Goal: Use online tool/utility: Use online tool/utility

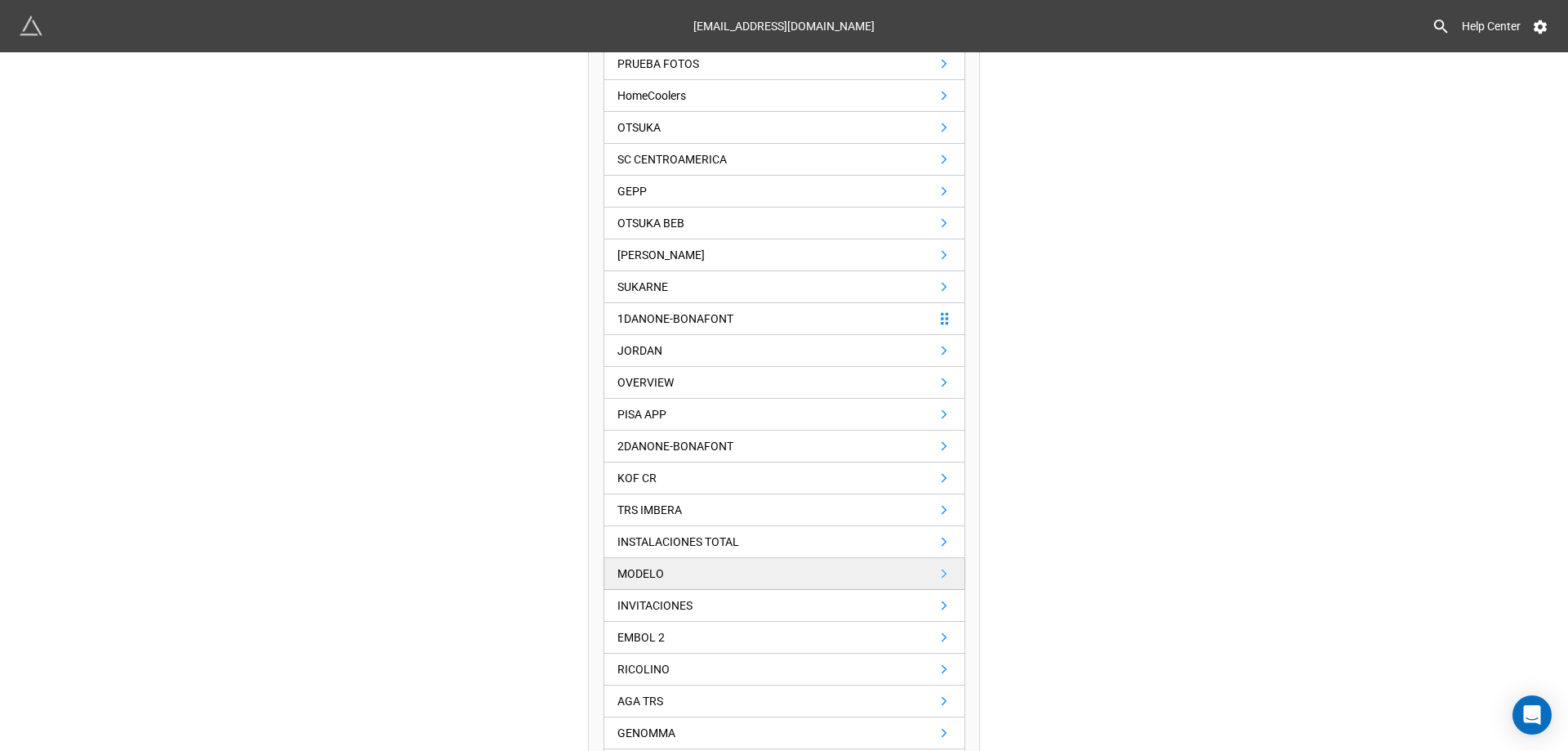
scroll to position [490, 0]
click at [684, 571] on link "MODELO" at bounding box center [784, 573] width 362 height 32
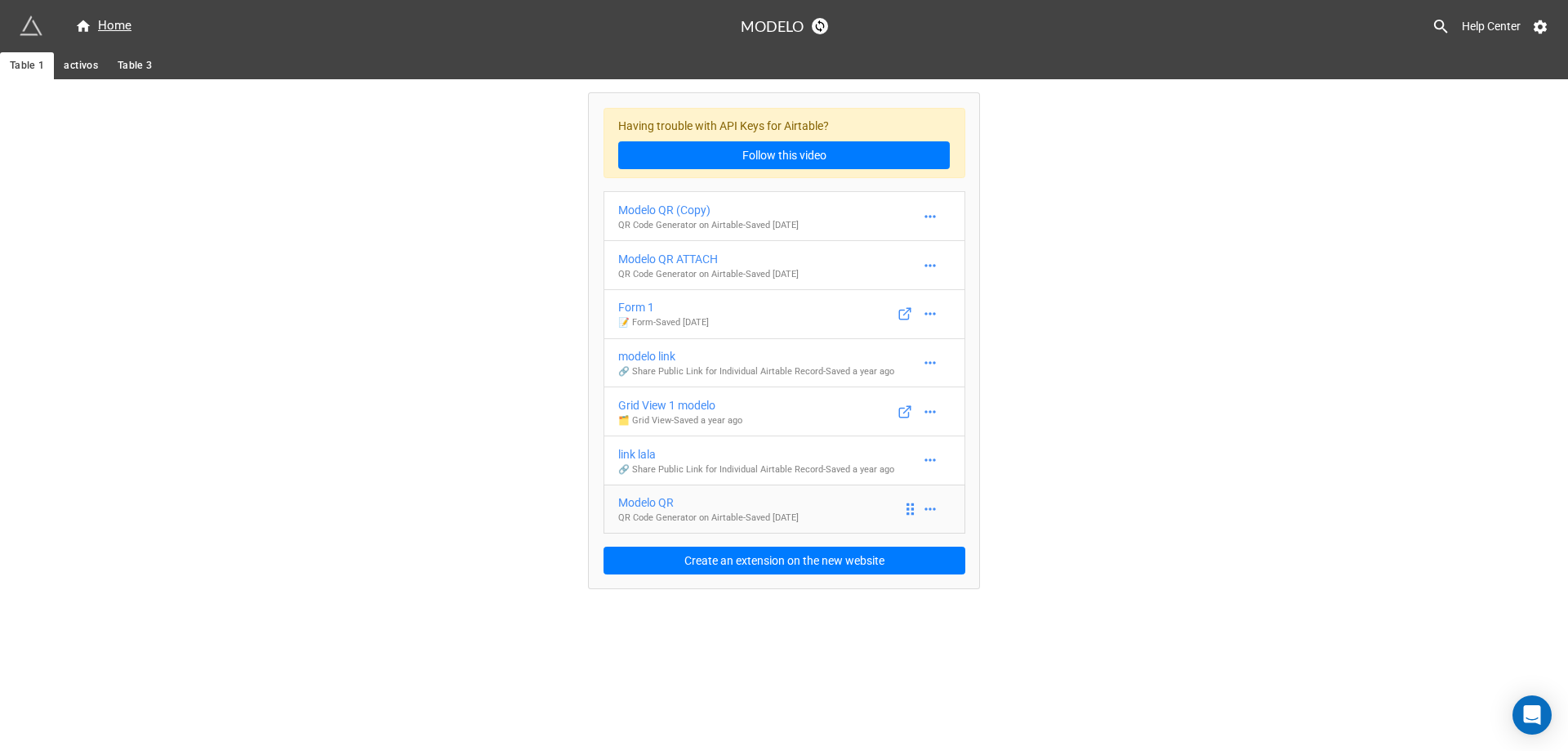
click at [798, 523] on p "QR Code Generator on Airtable - Saved [DATE]" at bounding box center [708, 518] width 180 height 13
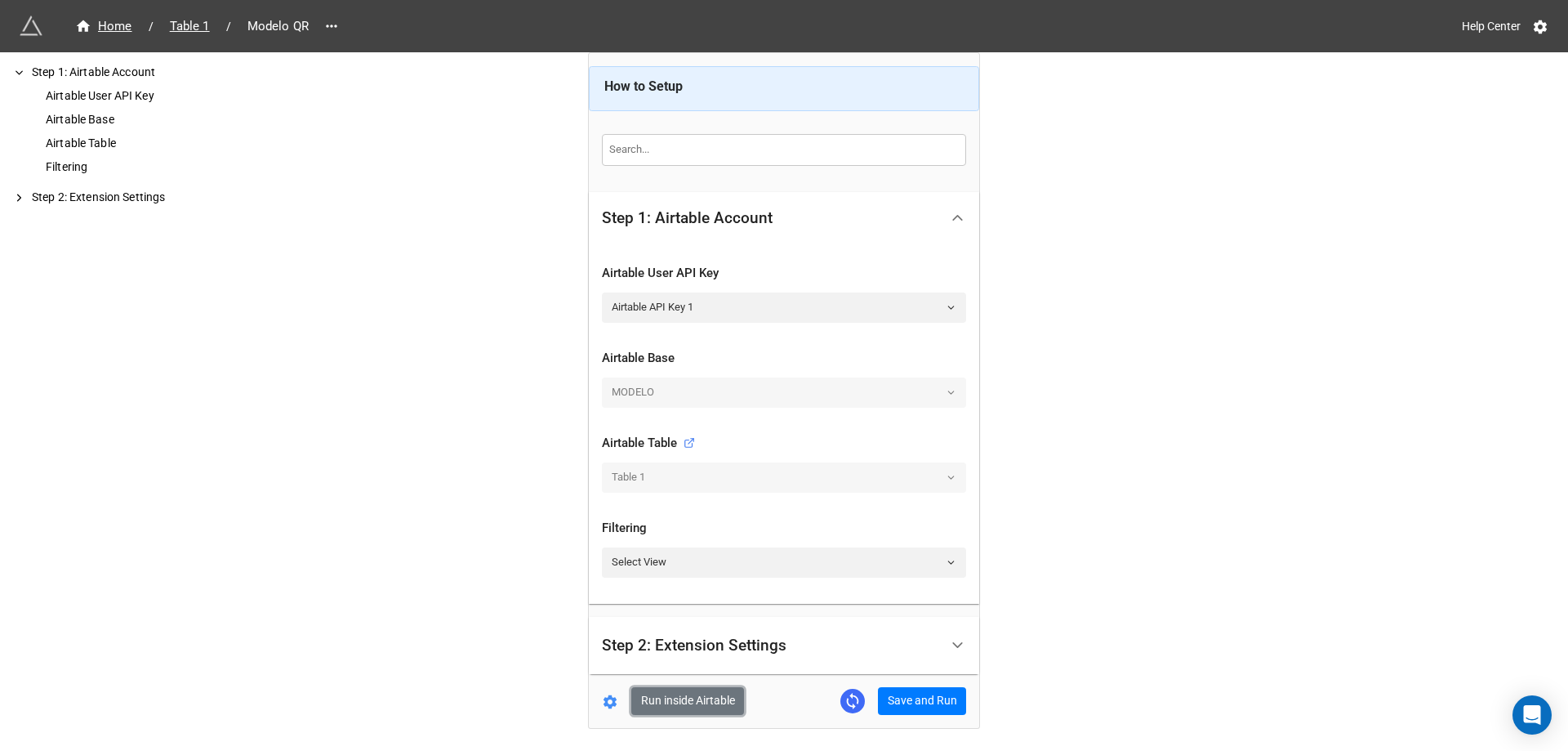
click at [646, 704] on button "Run inside Airtable" at bounding box center [687, 701] width 113 height 28
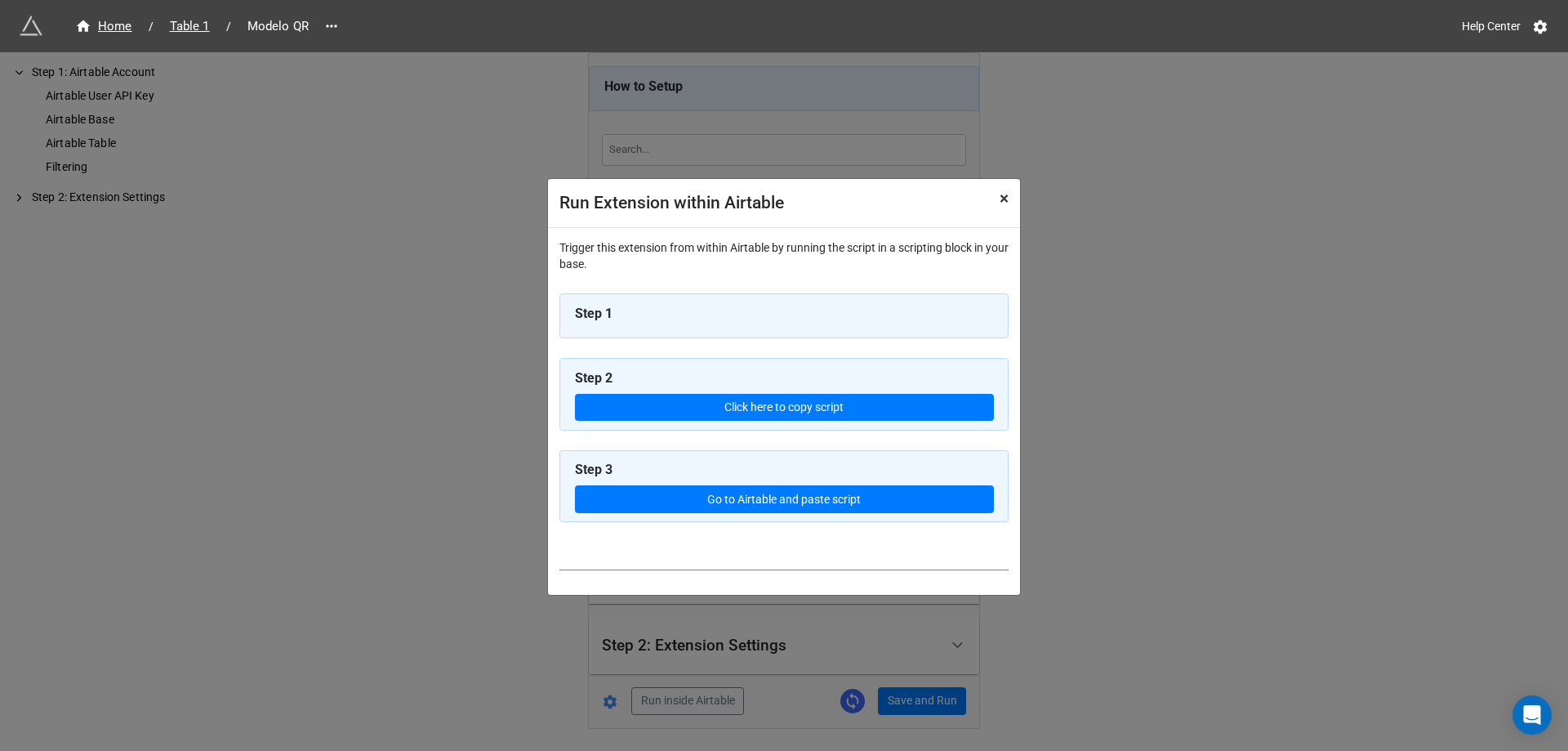
click at [1003, 206] on span "×" at bounding box center [1003, 198] width 9 height 20
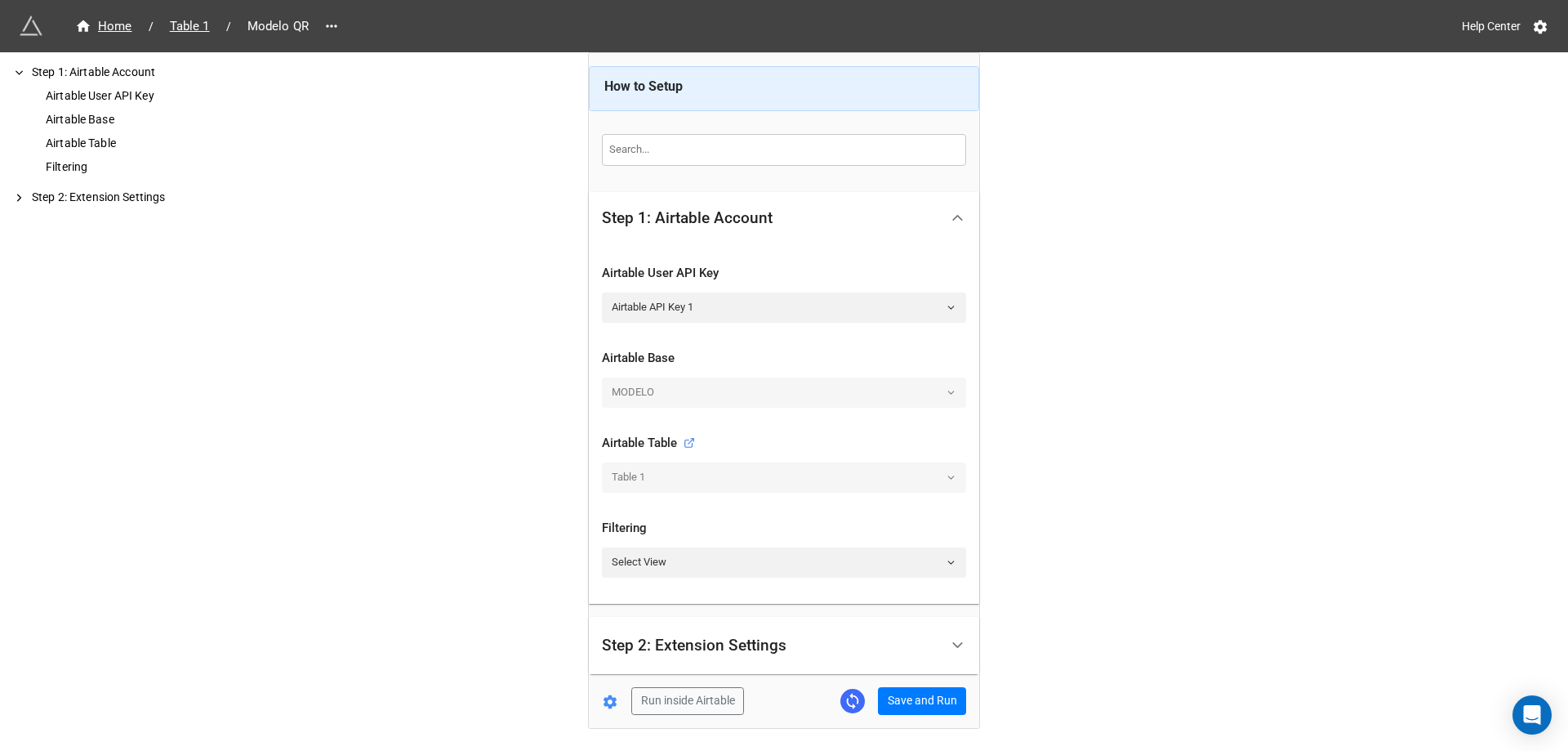
click at [612, 707] on icon at bounding box center [610, 702] width 16 height 16
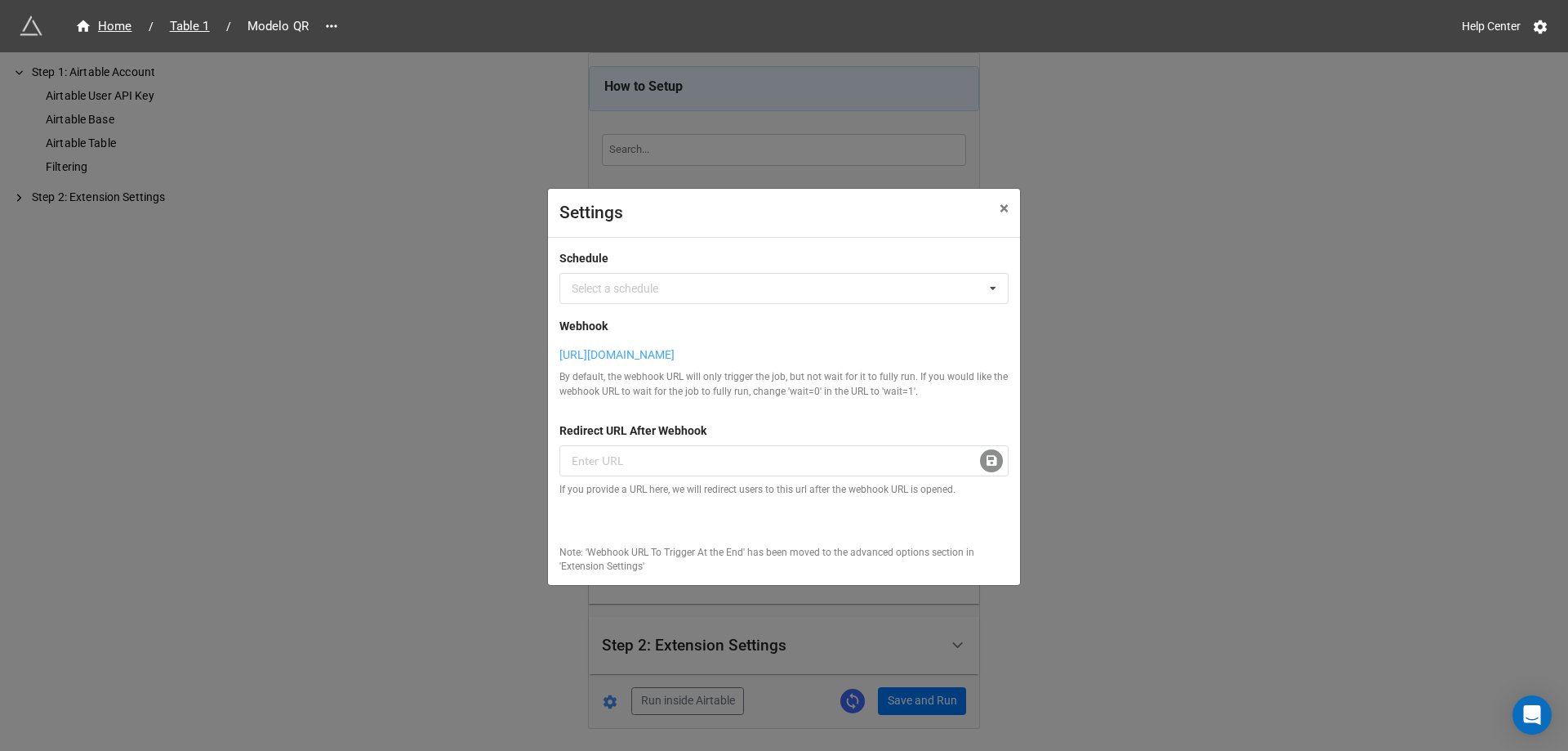
click at [793, 346] on link "[URL][DOMAIN_NAME]" at bounding box center [784, 355] width 449 height 18
